Goal: Navigation & Orientation: Find specific page/section

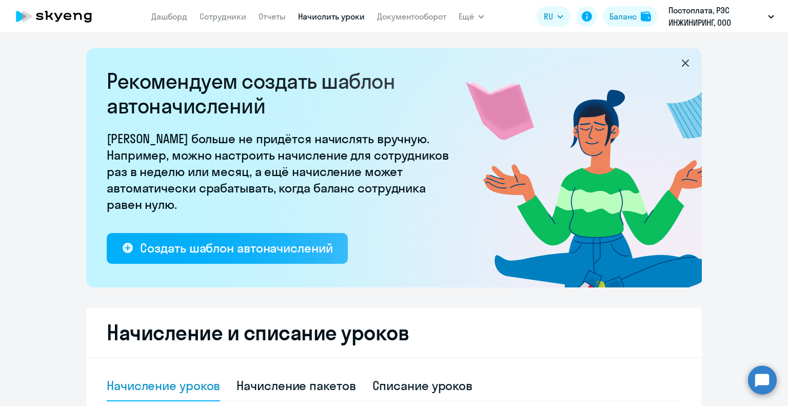
select select "10"
click at [228, 17] on link "Сотрудники" at bounding box center [223, 16] width 47 height 10
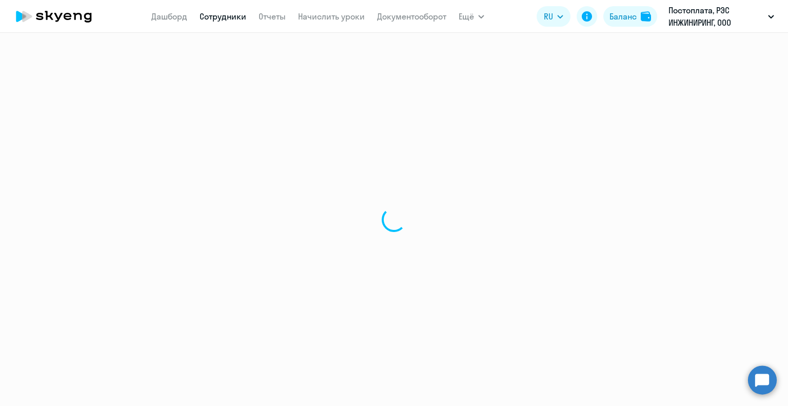
select select "30"
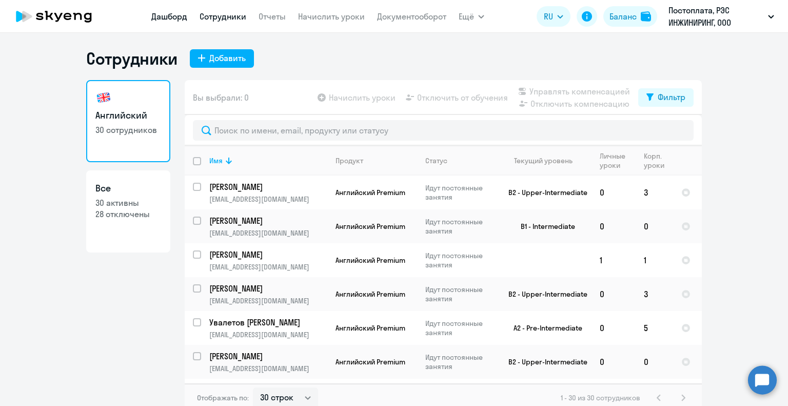
click at [170, 15] on link "Дашборд" at bounding box center [169, 16] width 36 height 10
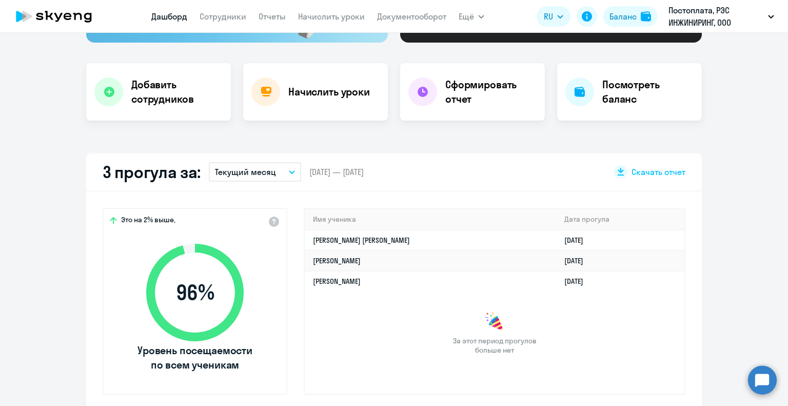
scroll to position [257, 0]
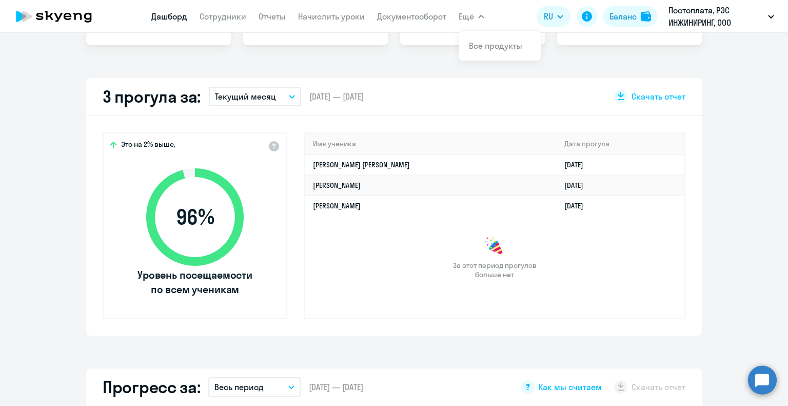
select select "30"
